Goal: Task Accomplishment & Management: Manage account settings

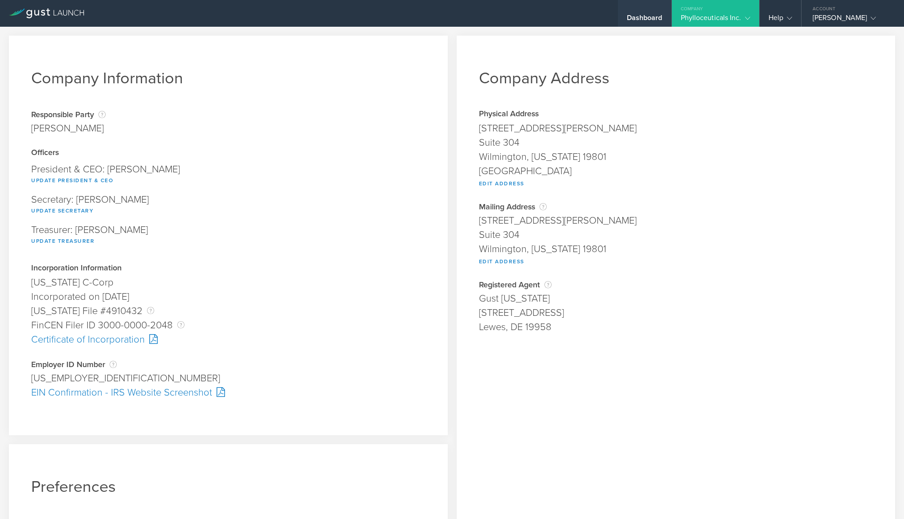
click at [651, 17] on div "Dashboard" at bounding box center [645, 19] width 36 height 13
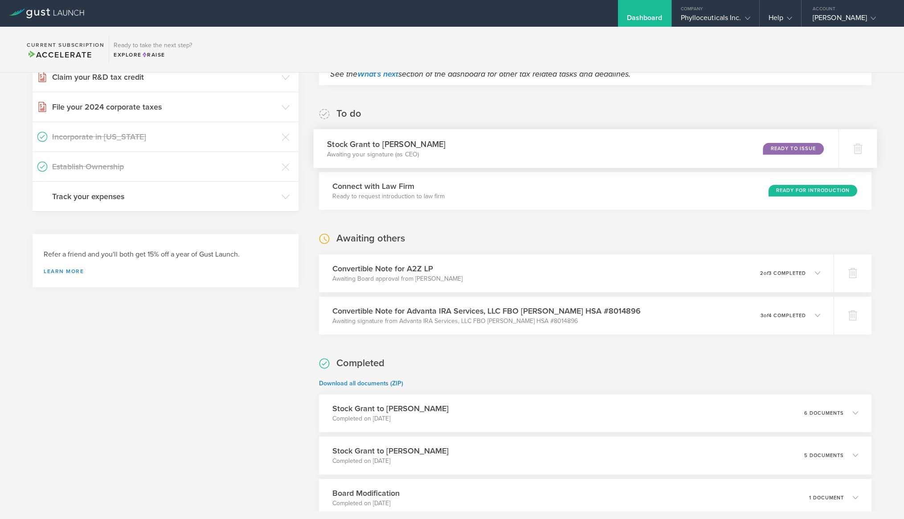
scroll to position [122, 0]
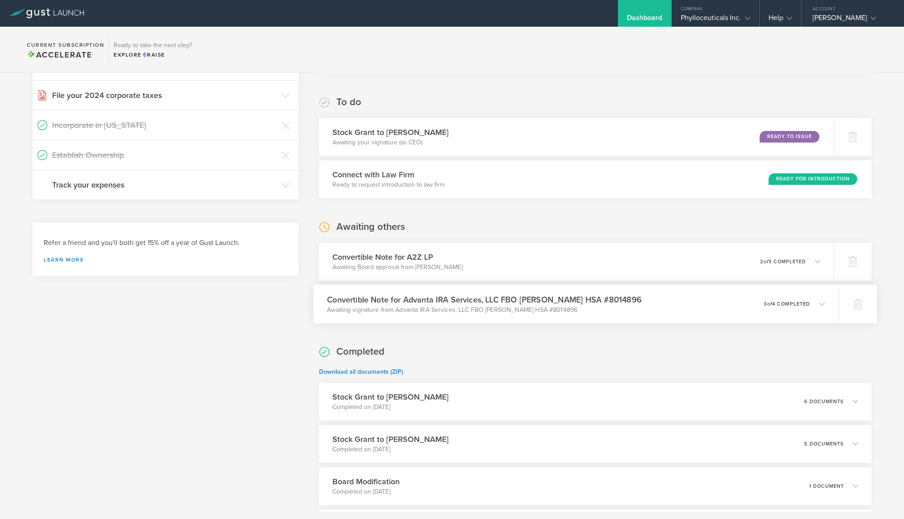
click at [817, 301] on icon at bounding box center [817, 304] width 15 height 8
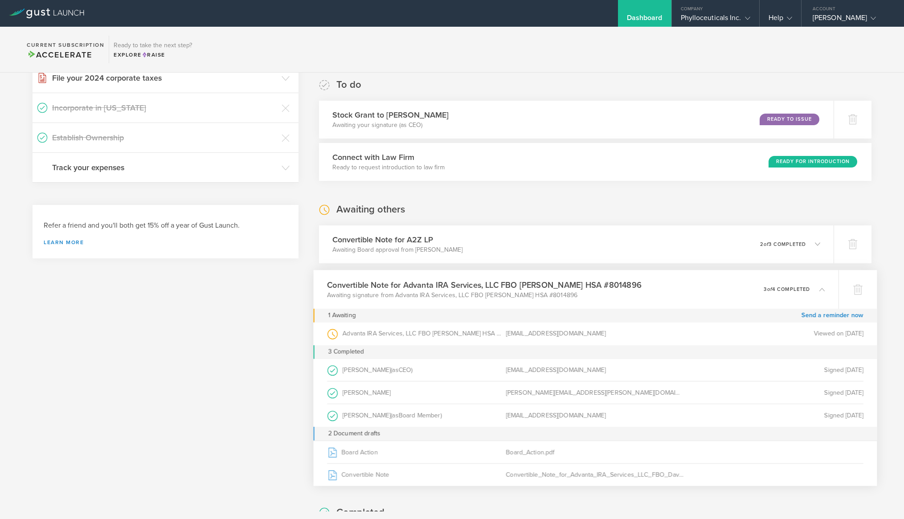
scroll to position [101, 0]
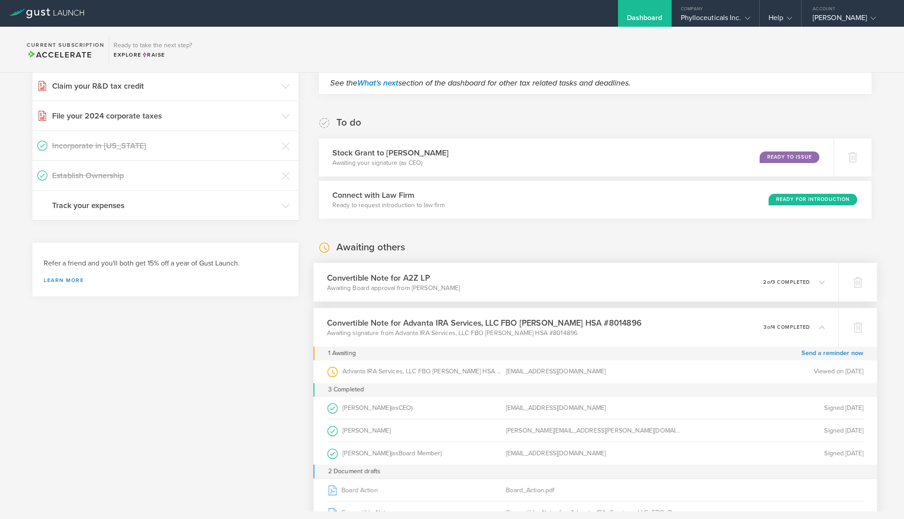
click at [819, 283] on icon at bounding box center [821, 281] width 5 height 5
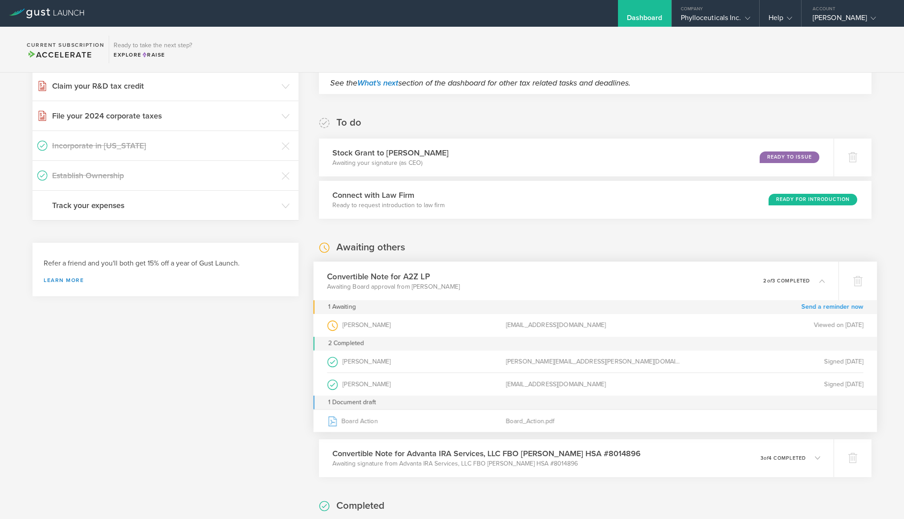
click at [816, 306] on link "Send a reminder now" at bounding box center [833, 307] width 62 height 14
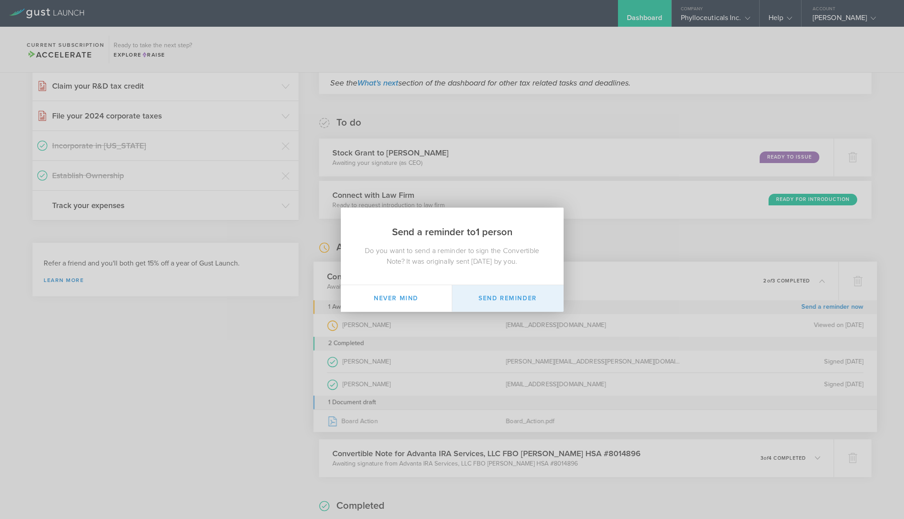
click at [504, 296] on button "Send Reminder" at bounding box center [507, 298] width 111 height 27
